Goal: Find specific page/section: Find specific page/section

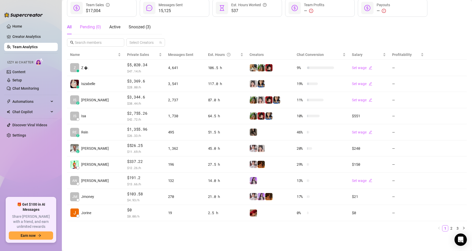
scroll to position [73, 0]
click at [35, 171] on ul "Home Creator Analytics Team Analytics Izzy AI Chatter Content Setup Chat Monito…" at bounding box center [31, 107] width 54 height 175
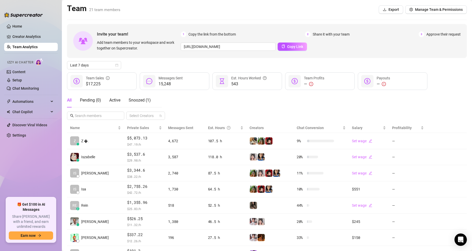
click at [25, 46] on link "Team Analytics" at bounding box center [24, 47] width 25 height 4
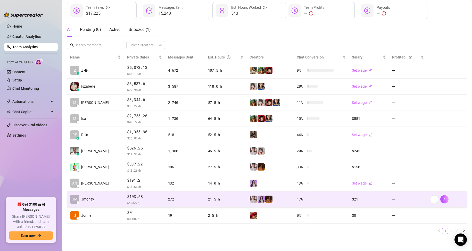
scroll to position [73, 0]
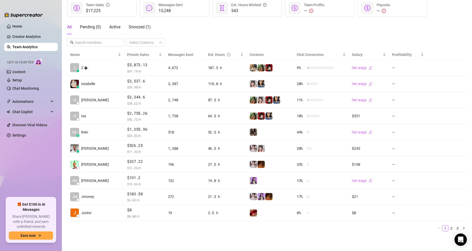
click at [28, 177] on ul "Home Creator Analytics Team Analytics Izzy AI Chatter Content Setup Chat Monito…" at bounding box center [31, 107] width 54 height 175
click at [174, 241] on main "Team 21 team members Export Manage Team & Permissions Invite your team! Add tea…" at bounding box center [267, 89] width 410 height 324
click at [46, 174] on ul "Home Creator Analytics Team Analytics Izzy AI Chatter Content Setup Chat Monito…" at bounding box center [31, 107] width 54 height 175
drag, startPoint x: 128, startPoint y: 241, endPoint x: 126, endPoint y: 235, distance: 5.9
click at [126, 237] on main "Team 21 team members Export Manage Team & Permissions Invite your team! Add tea…" at bounding box center [267, 89] width 410 height 324
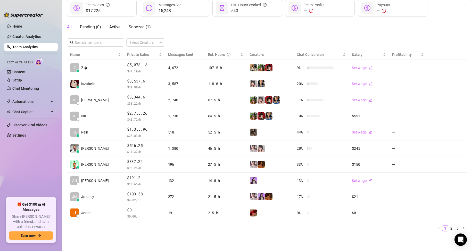
click at [31, 46] on link "Team Analytics" at bounding box center [24, 47] width 25 height 4
click at [33, 165] on ul "Home Creator Analytics Team Analytics Izzy AI Chatter Content Setup Chat Monito…" at bounding box center [31, 107] width 54 height 175
click at [36, 170] on ul "Home Creator Analytics Team Analytics Izzy AI Chatter Content Setup Chat Monito…" at bounding box center [31, 107] width 54 height 175
drag, startPoint x: 27, startPoint y: 48, endPoint x: 41, endPoint y: 50, distance: 14.4
click at [27, 48] on link "Team Analytics" at bounding box center [24, 47] width 25 height 4
